Goal: Task Accomplishment & Management: Manage account settings

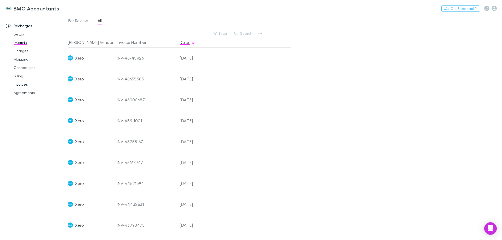
click at [18, 84] on link "Invoices" at bounding box center [39, 84] width 62 height 8
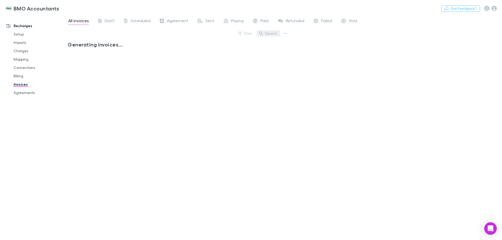
click at [272, 34] on button "Search" at bounding box center [269, 33] width 24 height 6
click at [249, 35] on input "text" at bounding box center [259, 33] width 26 height 7
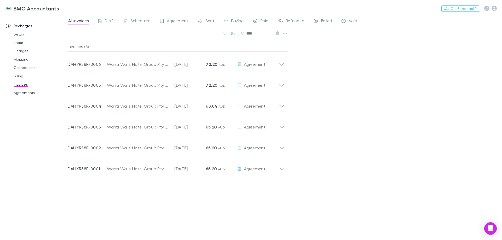
type input "****"
drag, startPoint x: 277, startPoint y: 33, endPoint x: 26, endPoint y: 53, distance: 251.9
click at [277, 33] on icon at bounding box center [278, 33] width 4 height 4
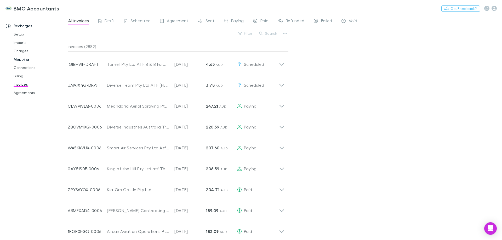
click at [24, 58] on link "Mapping" at bounding box center [39, 59] width 62 height 8
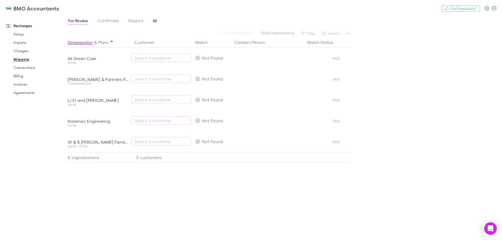
click at [154, 20] on span "All" at bounding box center [155, 21] width 4 height 7
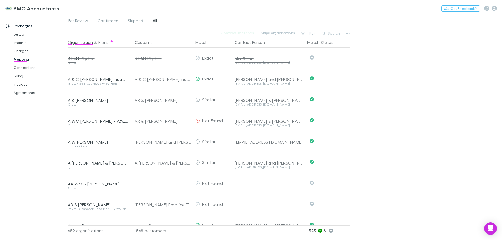
click at [335, 33] on button "Search" at bounding box center [331, 33] width 24 height 6
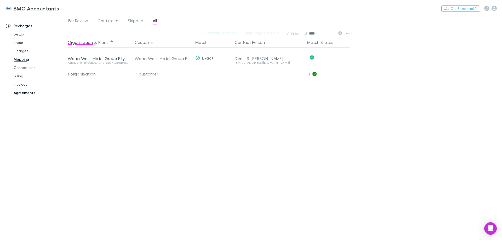
type input "****"
click at [26, 92] on link "Agreements" at bounding box center [39, 93] width 62 height 8
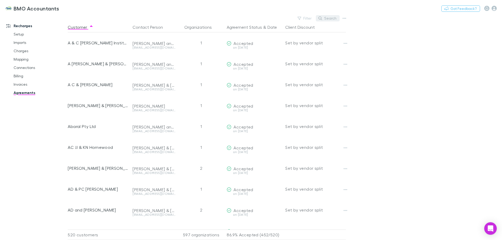
click at [332, 20] on button "Search" at bounding box center [328, 18] width 24 height 6
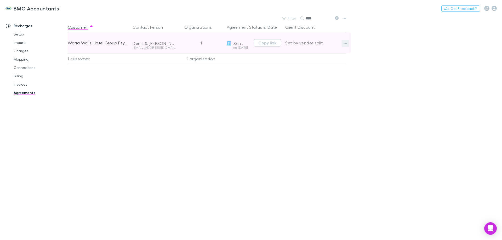
type input "****"
click at [345, 41] on button "button" at bounding box center [345, 43] width 7 height 7
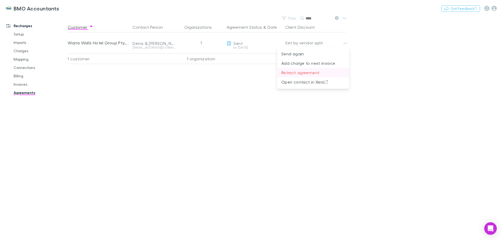
click at [308, 73] on p "Retract agreement" at bounding box center [313, 73] width 64 height 6
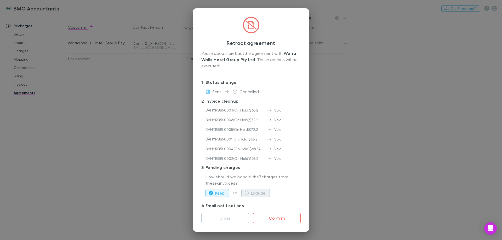
click at [246, 193] on icon "button" at bounding box center [247, 193] width 4 height 4
click at [278, 218] on button "Confirm" at bounding box center [277, 218] width 48 height 10
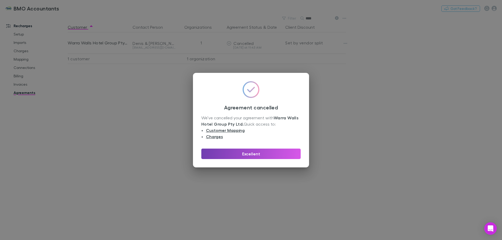
click at [239, 156] on button "Excellent" at bounding box center [250, 154] width 99 height 10
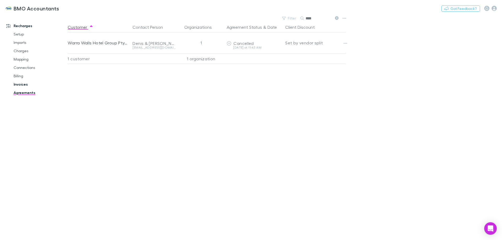
click at [25, 84] on link "Invoices" at bounding box center [39, 84] width 62 height 8
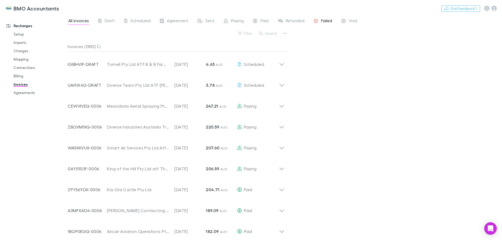
click at [325, 20] on span "Failed" at bounding box center [326, 21] width 11 height 7
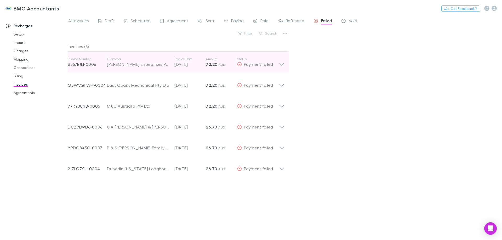
click at [281, 64] on icon at bounding box center [282, 64] width 4 height 3
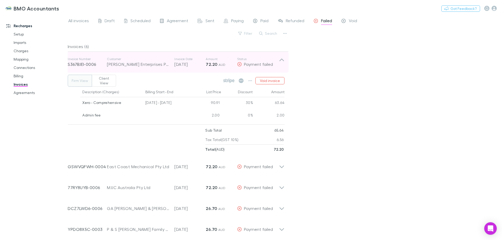
click at [281, 64] on icon at bounding box center [281, 62] width 5 height 10
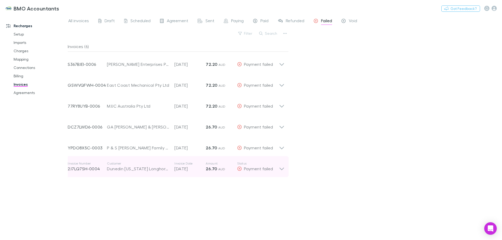
click at [281, 168] on icon at bounding box center [281, 167] width 5 height 10
